Goal: Find specific page/section: Find specific page/section

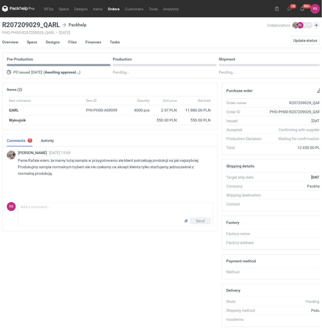
click at [54, 27] on h3 "R207209029_QARL" at bounding box center [31, 25] width 58 height 7
drag, startPoint x: 60, startPoint y: 25, endPoint x: -1, endPoint y: 18, distance: 60.6
click at [0, 18] on html "RFQs Specs Designs Items Orders Customers Tools Analytics 18 99+ [PERSON_NAME] …" at bounding box center [161, 167] width 322 height 334
copy h3 "R207209029_QARL"
click at [319, 90] on button "button" at bounding box center [319, 90] width 7 height 7
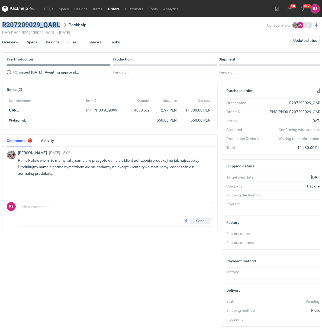
click at [33, 41] on link "Specs" at bounding box center [32, 42] width 10 height 12
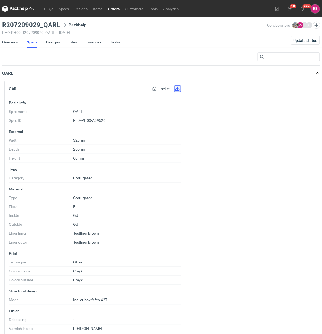
click at [177, 88] on button "button" at bounding box center [177, 88] width 7 height 7
click at [56, 41] on link "Designs" at bounding box center [53, 42] width 14 height 12
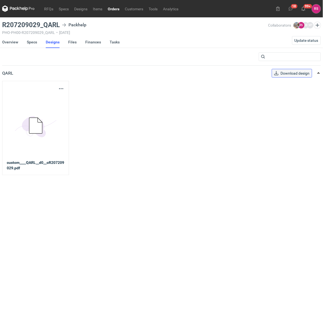
click at [297, 73] on span "Download design" at bounding box center [295, 73] width 29 height 4
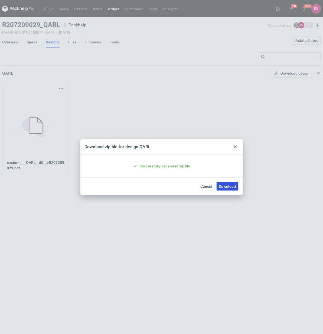
click at [231, 186] on link "Download" at bounding box center [228, 186] width 22 height 9
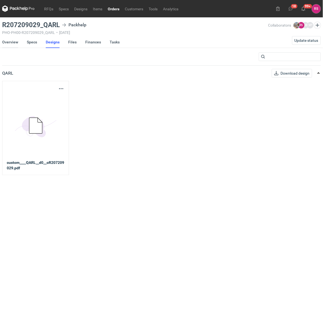
click at [12, 40] on link "Overview" at bounding box center [10, 42] width 16 height 12
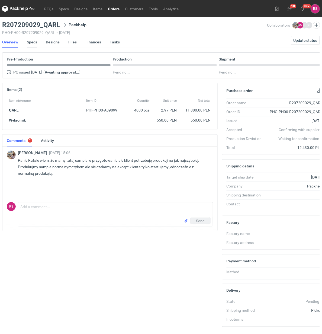
click at [33, 41] on link "Specs" at bounding box center [32, 42] width 10 height 12
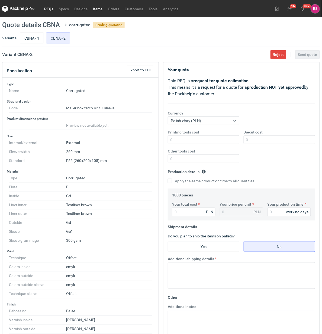
click at [99, 9] on link "Items" at bounding box center [97, 8] width 15 height 7
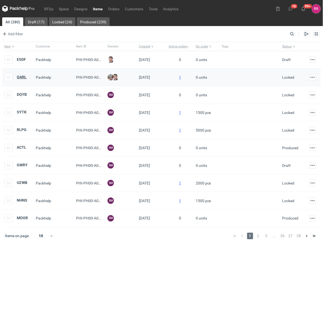
click at [20, 76] on strong "QARL" at bounding box center [22, 77] width 10 height 4
